Goal: Task Accomplishment & Management: Manage account settings

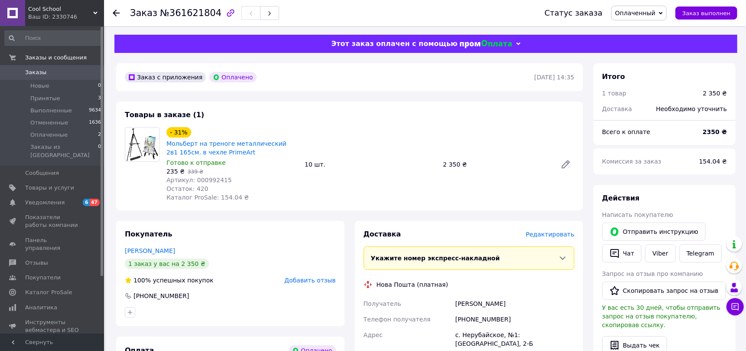
click at [540, 232] on span "Редактировать" at bounding box center [550, 234] width 49 height 7
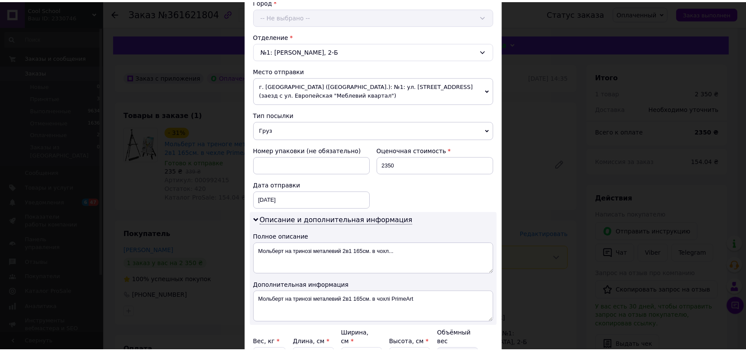
scroll to position [289, 0]
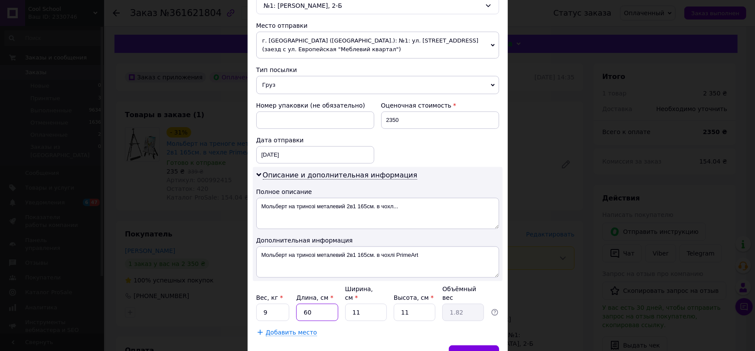
click at [320, 309] on input "60" at bounding box center [317, 312] width 42 height 17
type input "5"
type input "0.15"
type input "50"
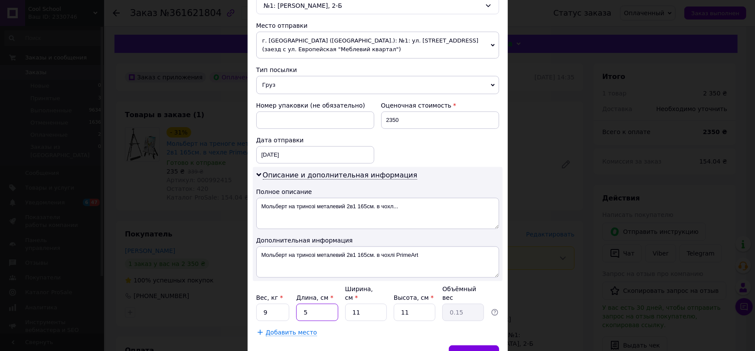
type input "1.51"
type input "50"
click at [378, 312] on input "11" at bounding box center [366, 312] width 42 height 17
type input "3"
type input "0.41"
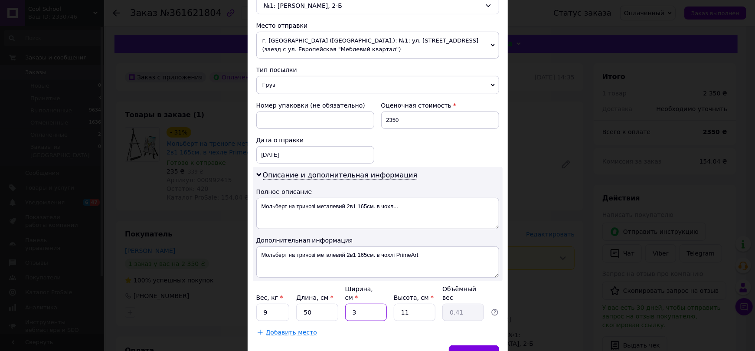
click at [378, 312] on input "3" at bounding box center [366, 312] width 42 height 17
type input "35"
type input "4.81"
type input "35"
click at [415, 306] on input "11" at bounding box center [415, 312] width 42 height 17
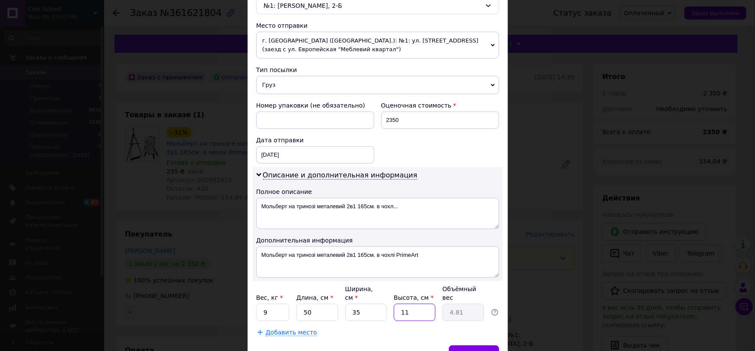
click at [415, 306] on input "11" at bounding box center [415, 312] width 42 height 17
type input "2"
type input "0.88"
type input "20"
type input "8.75"
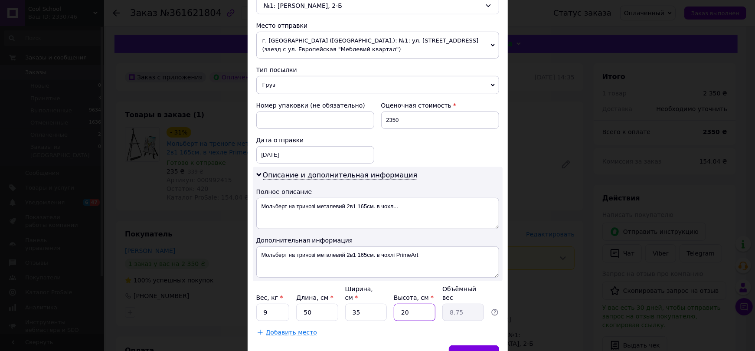
type input "20"
click at [269, 311] on input "9" at bounding box center [272, 312] width 33 height 17
type input "10"
click at [461, 350] on span "Сохранить" at bounding box center [474, 353] width 32 height 7
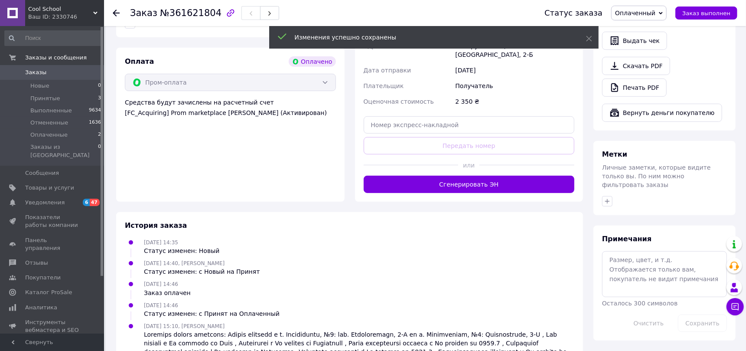
click at [451, 179] on button "Сгенерировать ЭН" at bounding box center [469, 184] width 211 height 17
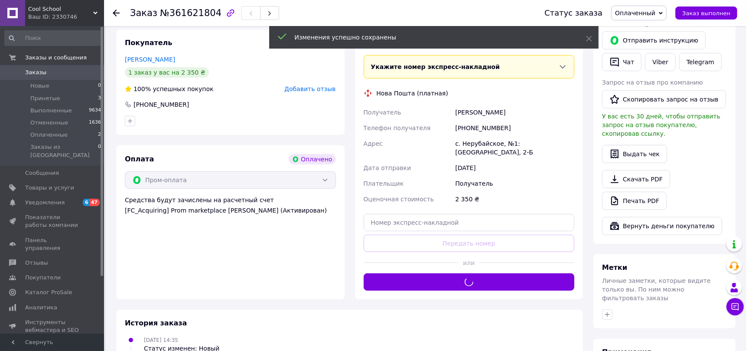
scroll to position [173, 0]
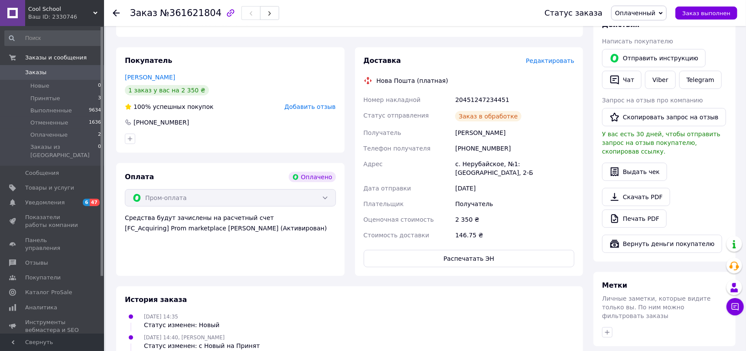
click at [478, 97] on div "20451247234451" at bounding box center [515, 100] width 123 height 16
copy div "20451247234451"
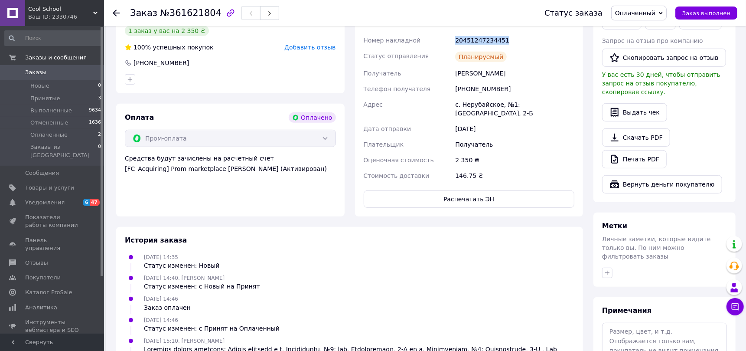
scroll to position [289, 0]
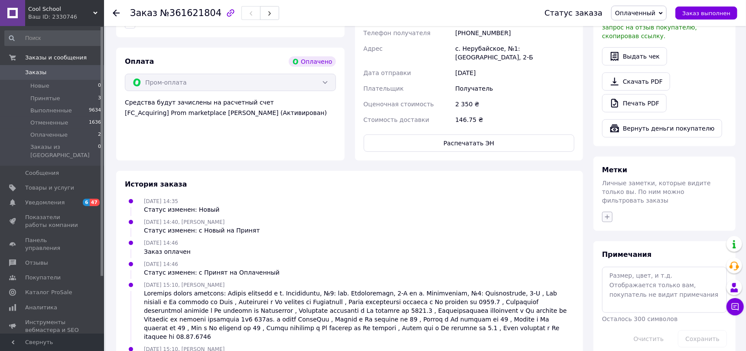
click at [604, 212] on button "button" at bounding box center [607, 217] width 10 height 10
click at [632, 268] on label "в работе" at bounding box center [630, 271] width 26 height 7
checkbox input "true"
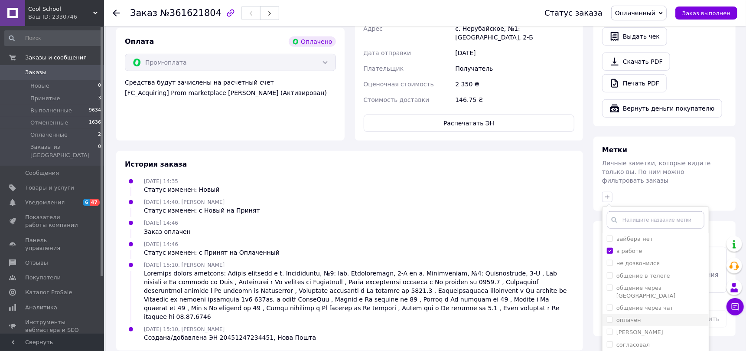
scroll to position [314, 0]
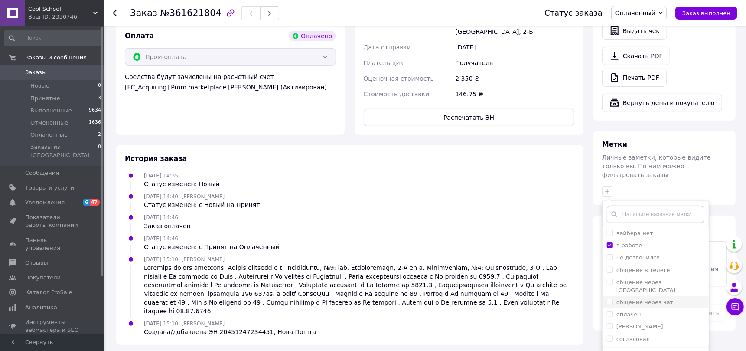
click at [647, 296] on li "общение через чат" at bounding box center [656, 302] width 106 height 12
checkbox input "true"
click at [645, 279] on label "общение через [GEOGRAPHIC_DATA]" at bounding box center [646, 286] width 59 height 14
checkbox input "true"
click at [642, 299] on label "общение через чат" at bounding box center [645, 302] width 57 height 7
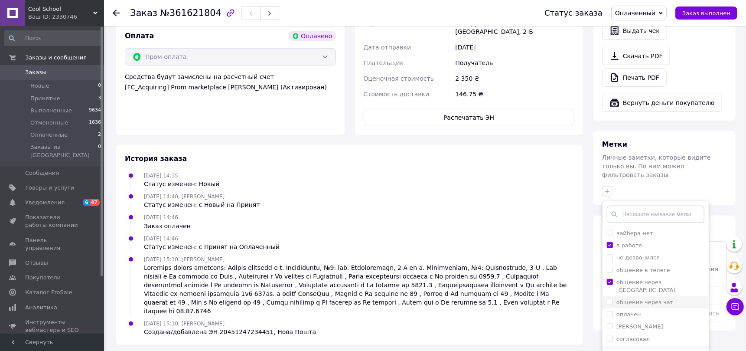
checkbox input "false"
drag, startPoint x: 634, startPoint y: 331, endPoint x: 453, endPoint y: 337, distance: 181.0
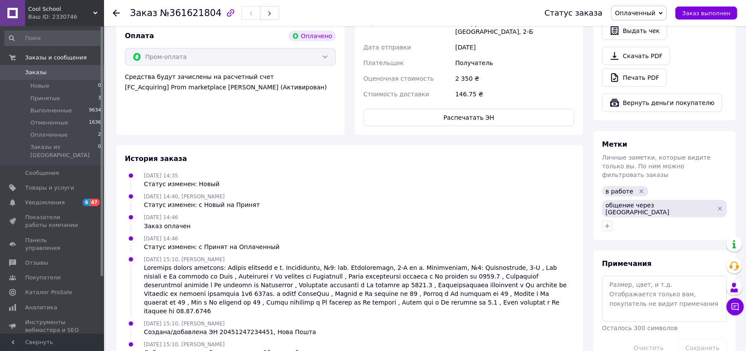
click at [460, 96] on div "Доставка Редактировать Нова Пошта (платная) Номер накладной 20451247234451 Стат…" at bounding box center [469, 20] width 211 height 211
click at [460, 109] on button "Распечатать ЭН" at bounding box center [469, 117] width 211 height 17
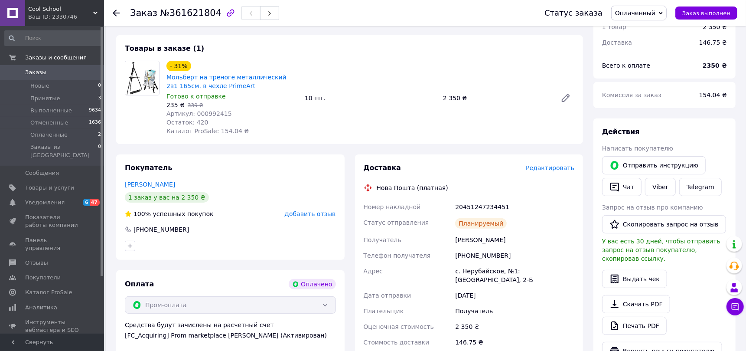
scroll to position [0, 0]
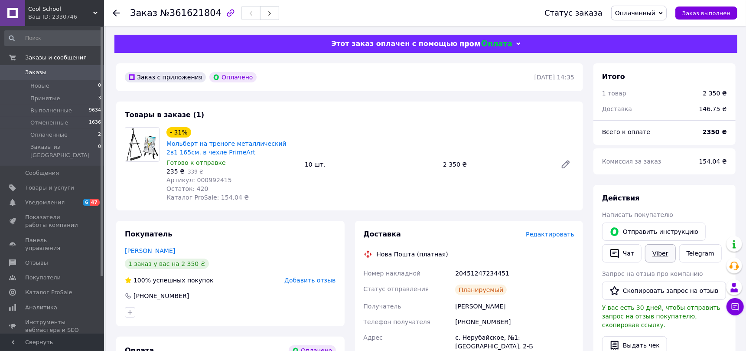
click at [651, 254] on link "Viber" at bounding box center [660, 253] width 30 height 18
click at [457, 272] on div "20451247234451" at bounding box center [515, 273] width 123 height 16
copy div "20451247234451"
drag, startPoint x: 538, startPoint y: 275, endPoint x: 568, endPoint y: 298, distance: 38.6
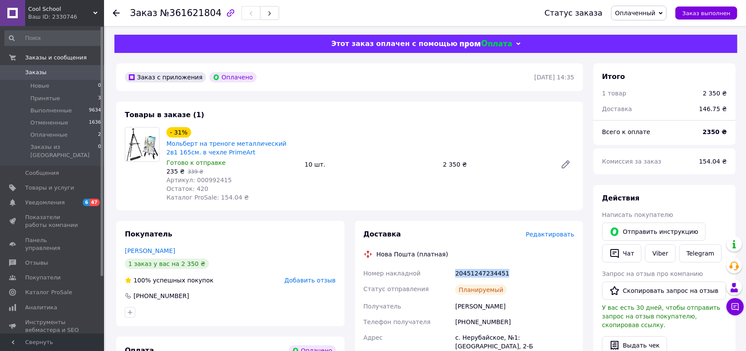
click at [538, 274] on div "20451247234451" at bounding box center [515, 273] width 123 height 16
click at [119, 11] on icon at bounding box center [116, 13] width 7 height 7
